Goal: Communication & Community: Answer question/provide support

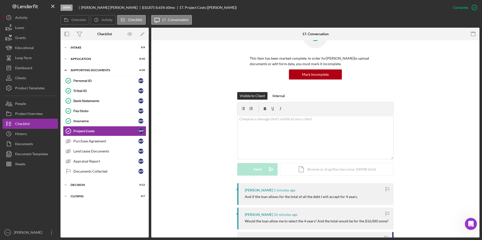
scroll to position [25, 0]
click at [250, 120] on p at bounding box center [315, 119] width 153 height 6
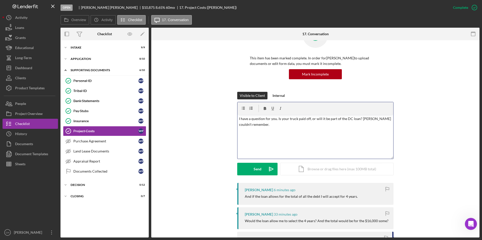
click at [265, 125] on p "I have a question for you. Is your truck paid off, or will it be part of the DC…" at bounding box center [315, 121] width 153 height 11
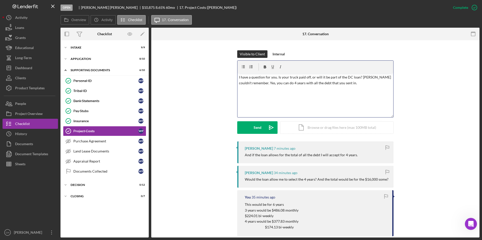
scroll to position [76, 0]
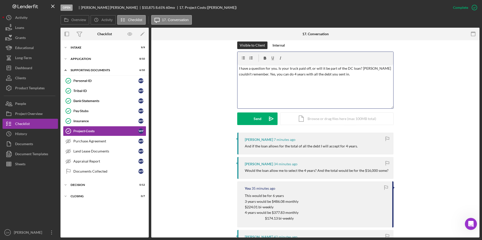
click at [335, 75] on p "I have a question for you. Is your truck paid off, or will it be part of the DC…" at bounding box center [315, 71] width 153 height 11
click at [253, 121] on div "Send" at bounding box center [257, 119] width 8 height 13
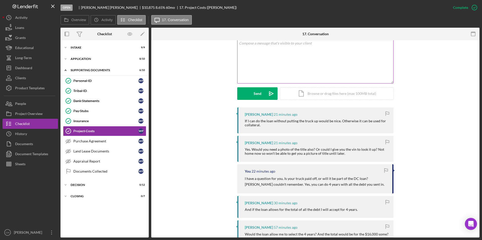
scroll to position [76, 0]
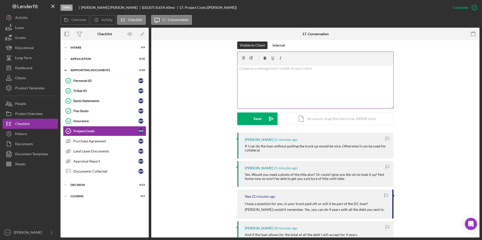
click at [263, 70] on p at bounding box center [315, 69] width 153 height 6
click at [378, 67] on p "We will have to use the truck as collateral. You must bring the title in at the…" at bounding box center [315, 69] width 153 height 6
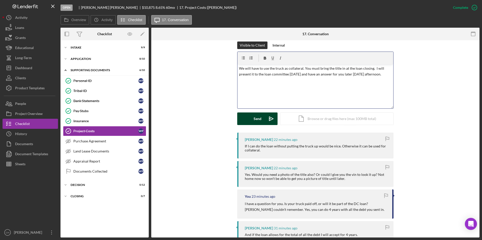
click at [257, 123] on div "Send" at bounding box center [257, 119] width 8 height 13
